Goal: Obtain resource: Obtain resource

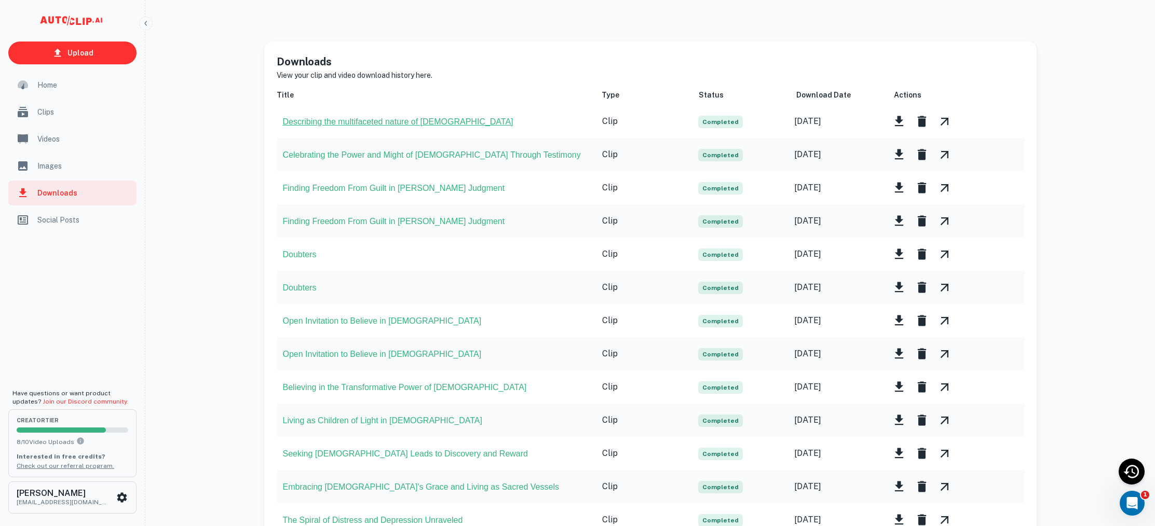
click at [385, 125] on button "Describing the multifaceted nature of [DEMOGRAPHIC_DATA]" at bounding box center [398, 121] width 230 height 9
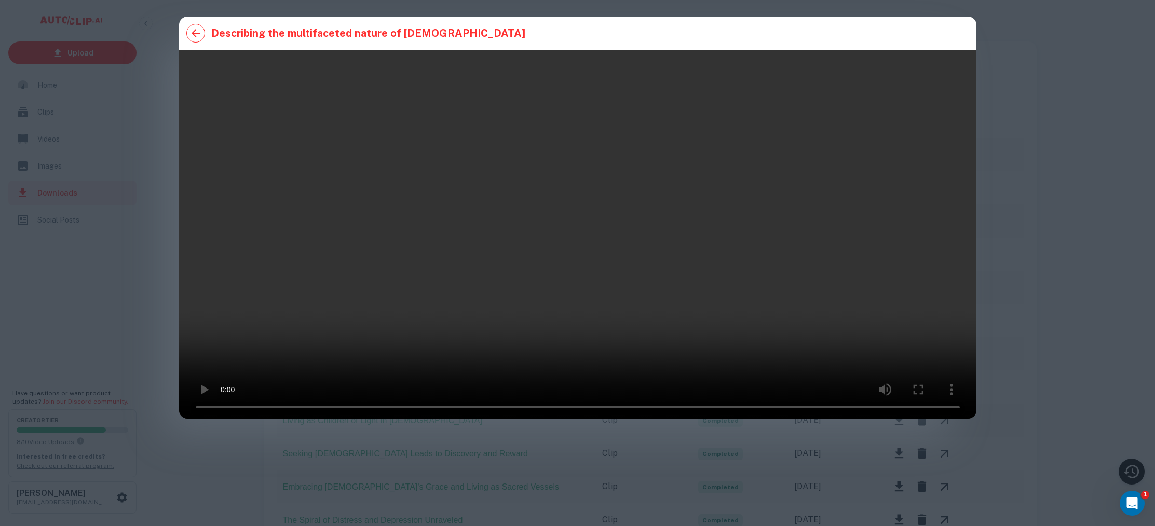
click at [191, 33] on icon "button" at bounding box center [195, 33] width 12 height 12
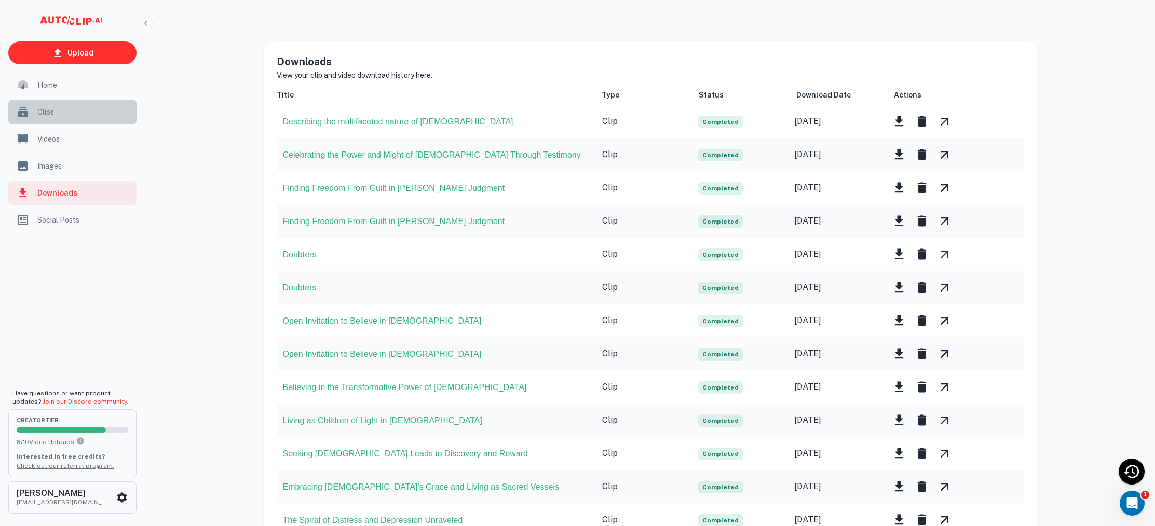
click at [56, 111] on span "Clips" at bounding box center [83, 111] width 93 height 11
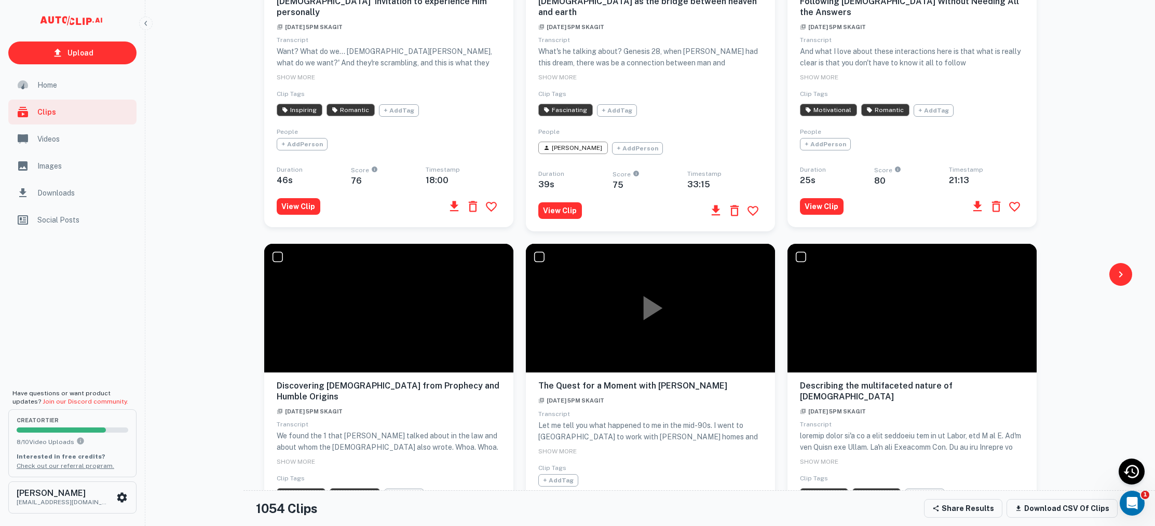
scroll to position [295, 0]
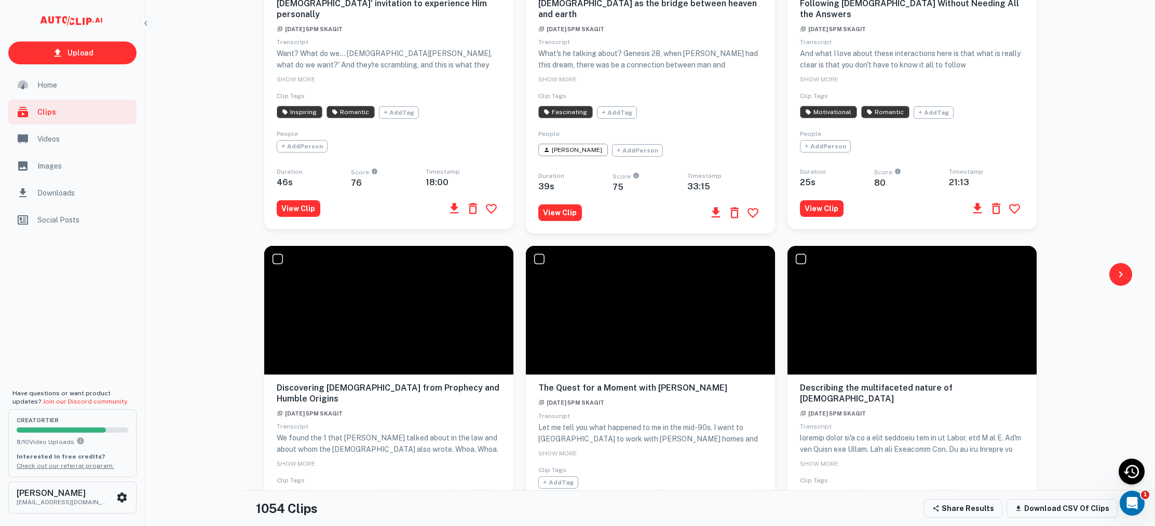
click at [818, 460] on span "SHOW MORE" at bounding box center [819, 463] width 38 height 7
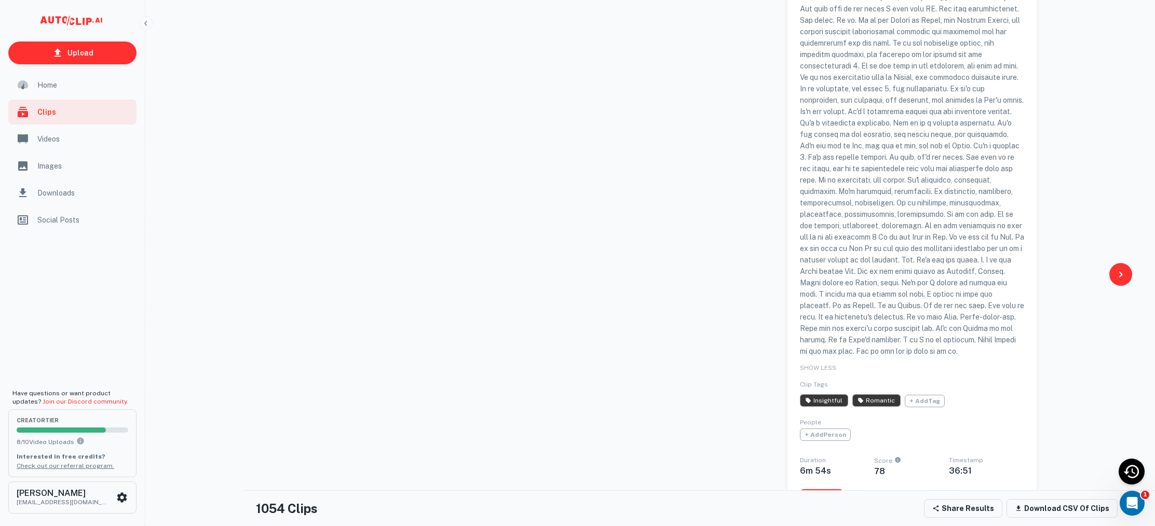
scroll to position [1422, 0]
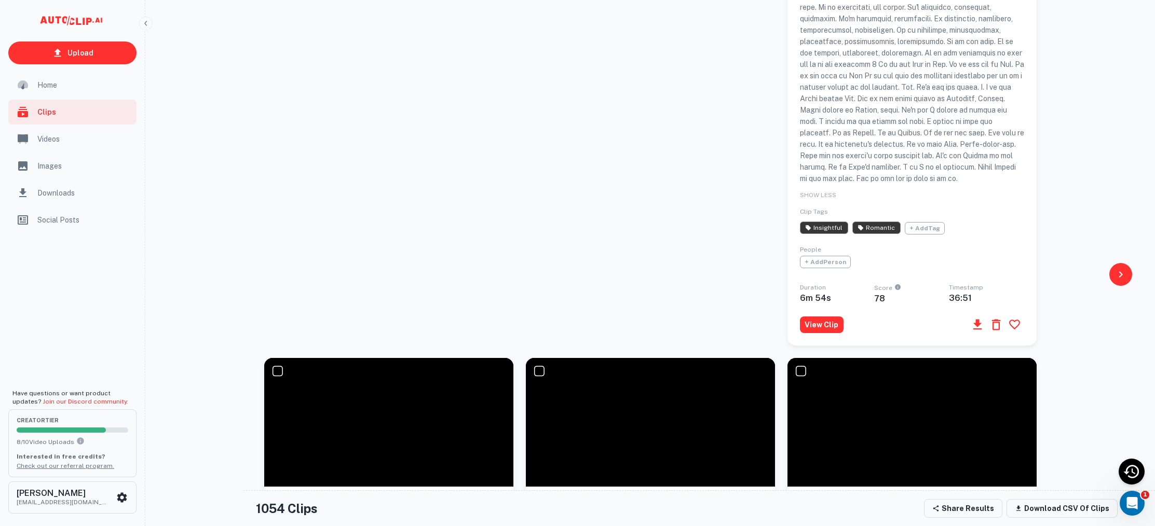
click at [813, 317] on button "View Clip" at bounding box center [822, 325] width 44 height 17
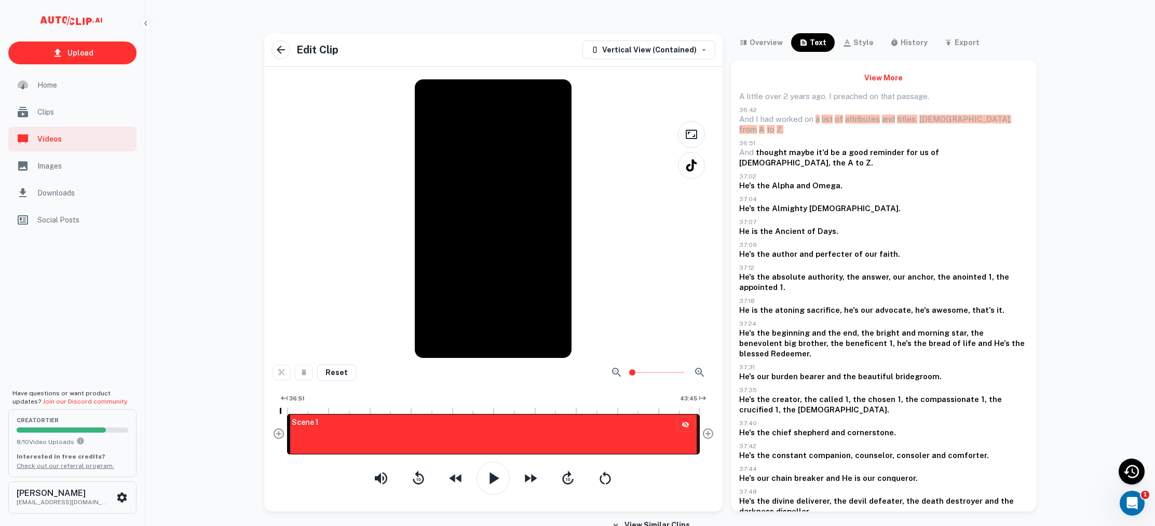
drag, startPoint x: 819, startPoint y: 119, endPoint x: 987, endPoint y: 119, distance: 168.7
copy div
